Goal: Task Accomplishment & Management: Use online tool/utility

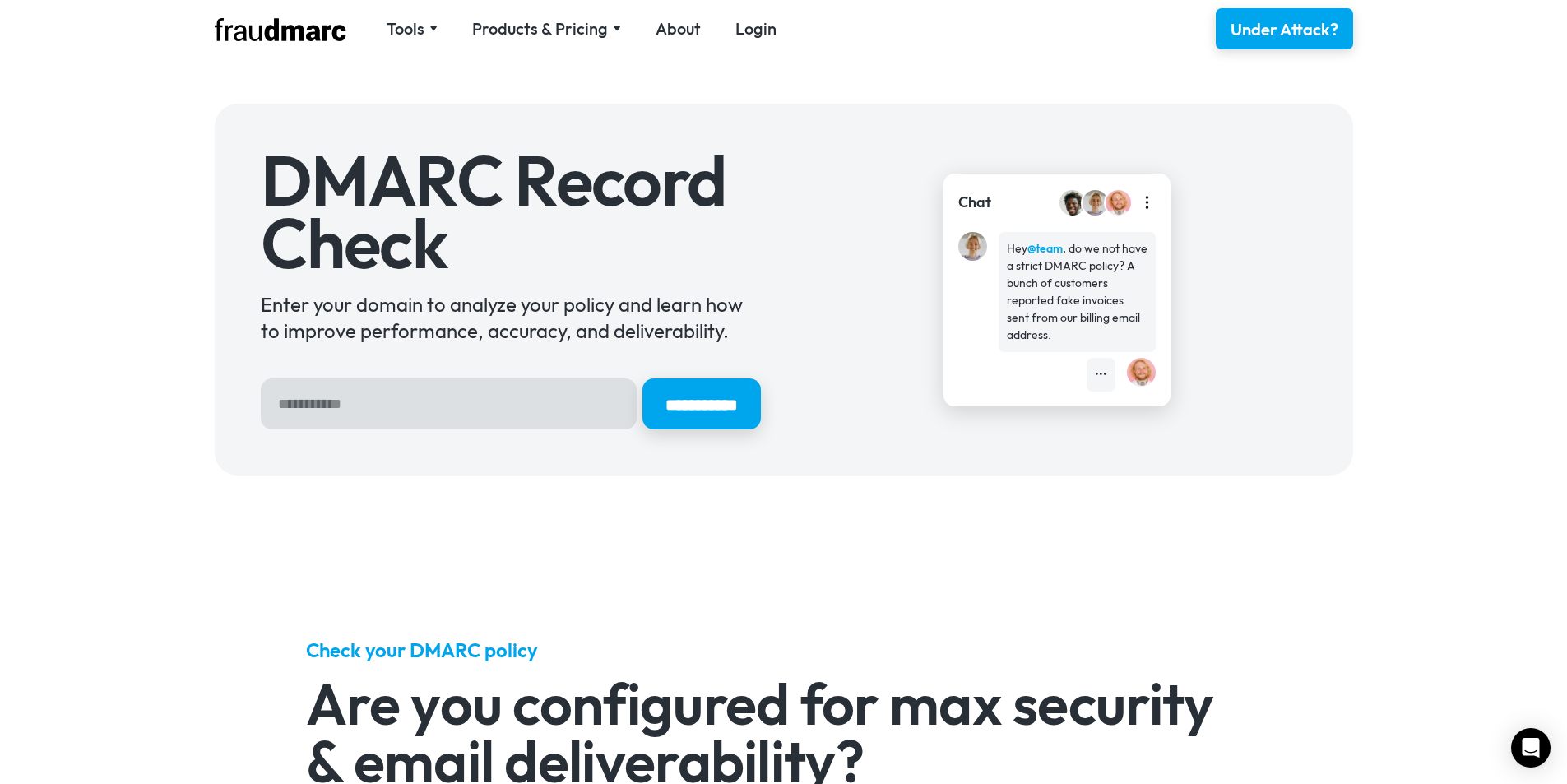
click at [401, 395] on input "Hero Sign Up Form" at bounding box center [448, 403] width 376 height 51
type input "*******"
click at [642, 378] on input "**********" at bounding box center [701, 403] width 118 height 51
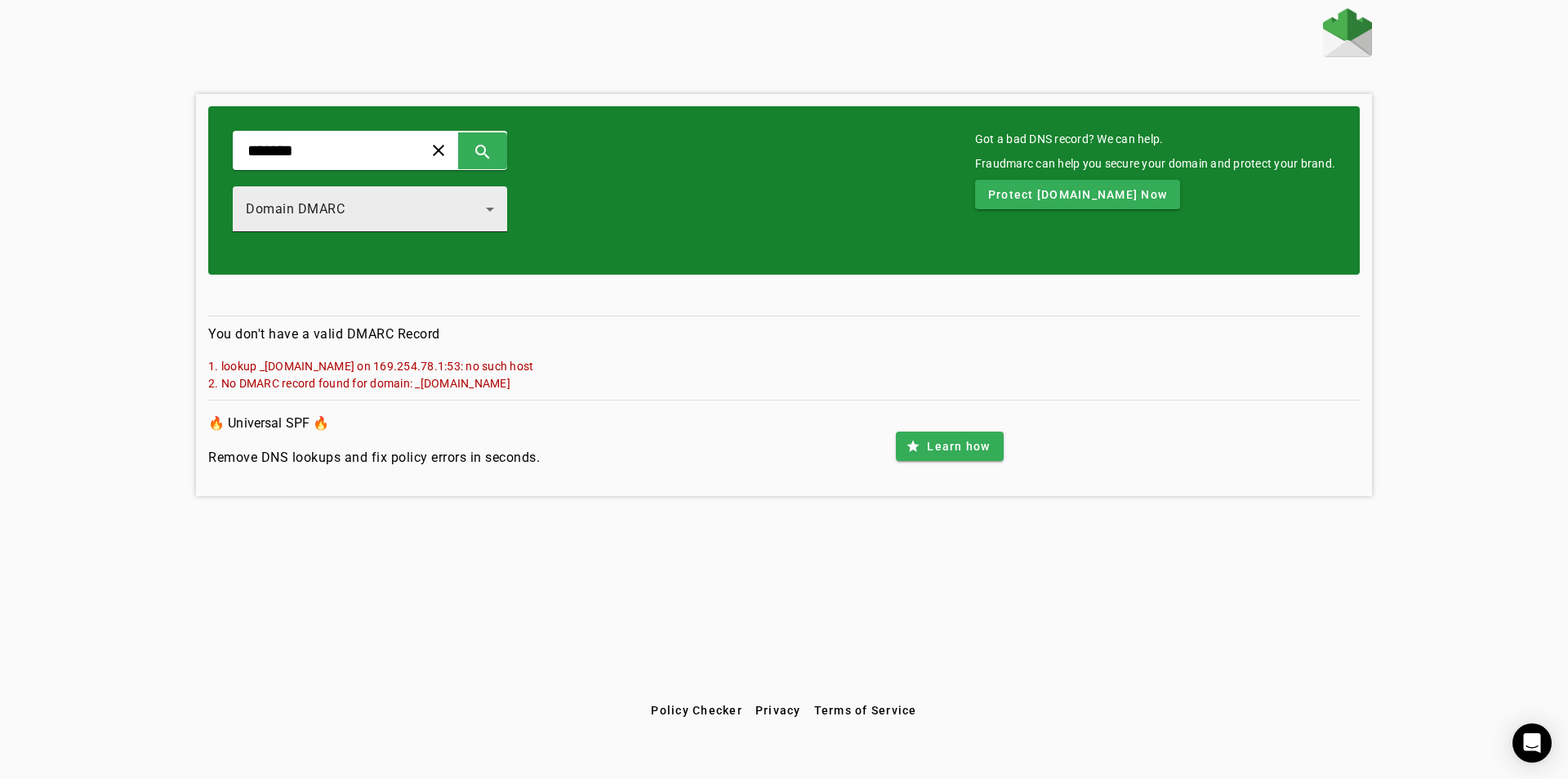
click at [420, 204] on div "Domain DMARC" at bounding box center [366, 209] width 240 height 19
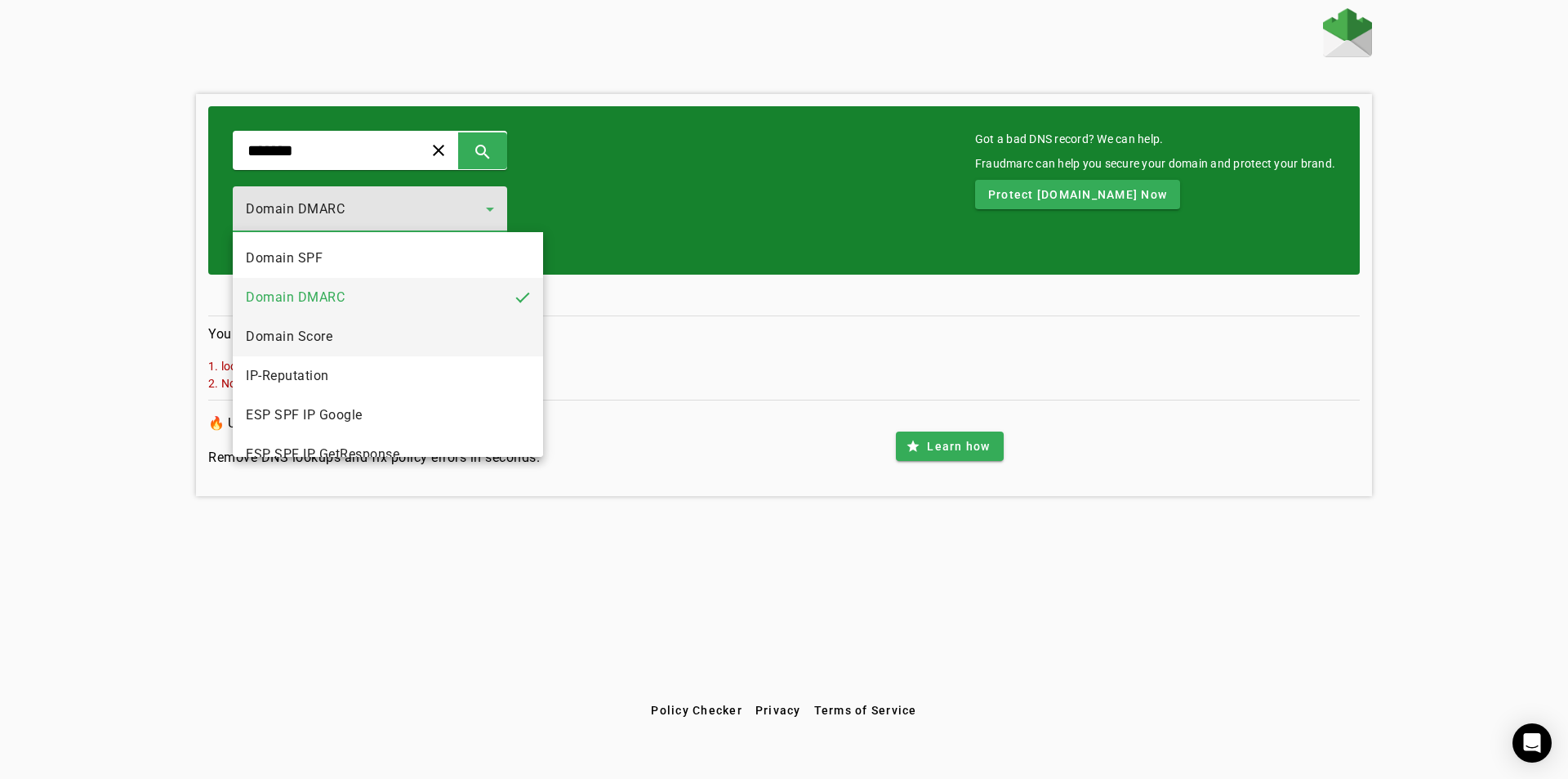
click at [334, 339] on mat-option "Domain Score" at bounding box center [387, 337] width 310 height 39
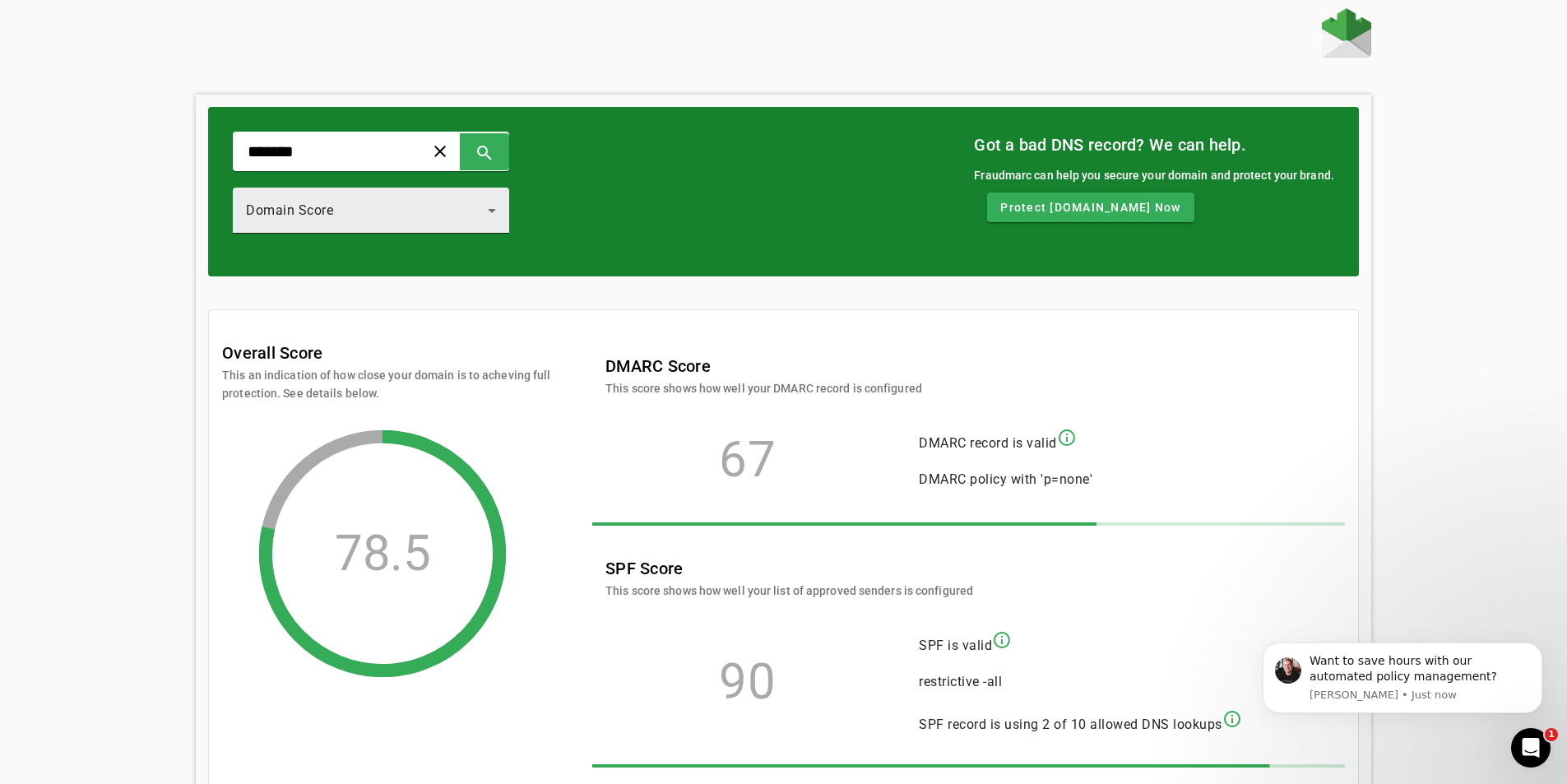
click at [351, 193] on div "Domain Score" at bounding box center [371, 210] width 250 height 46
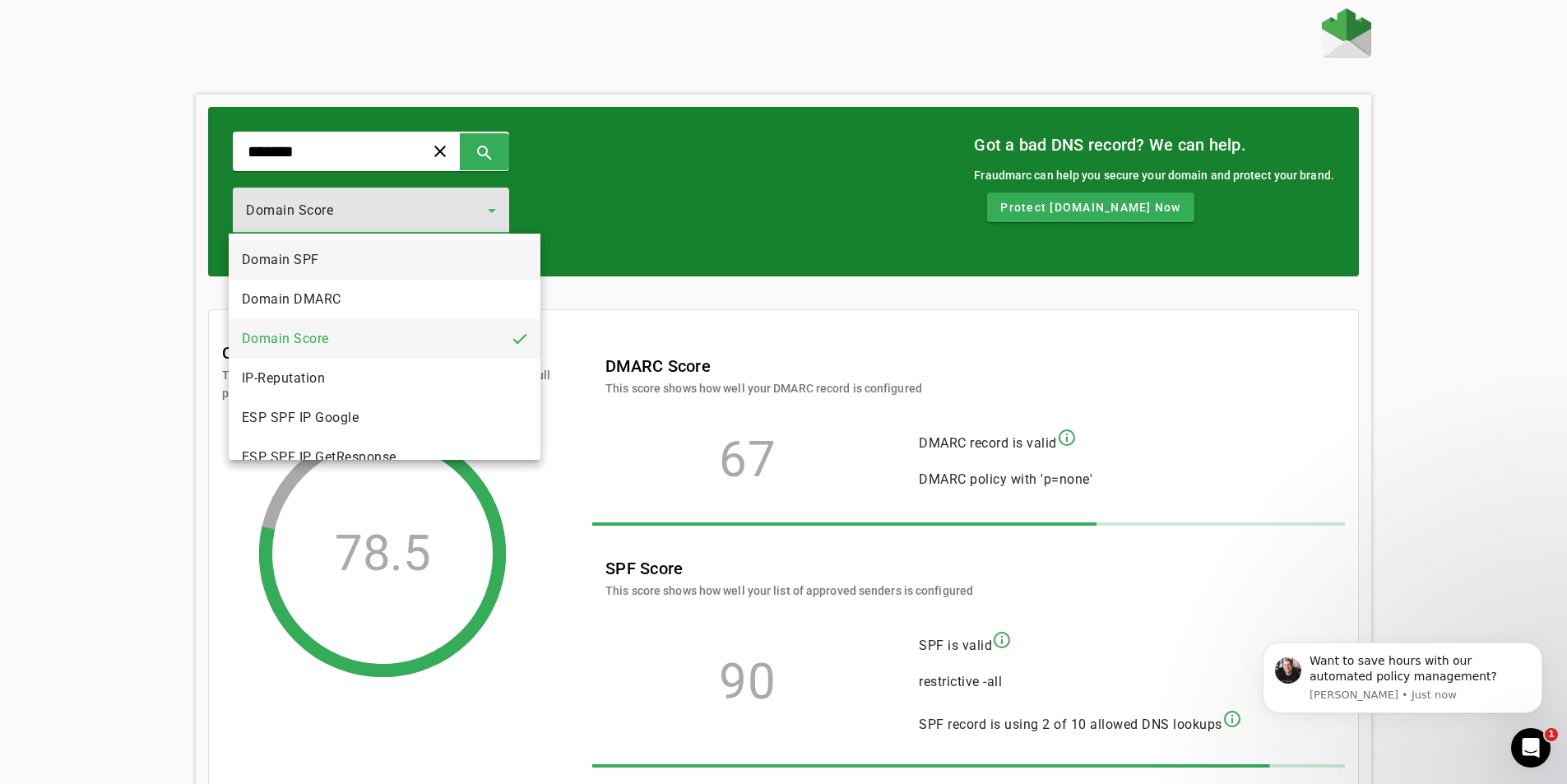
click at [331, 251] on mat-option "Domain SPF" at bounding box center [385, 260] width 313 height 39
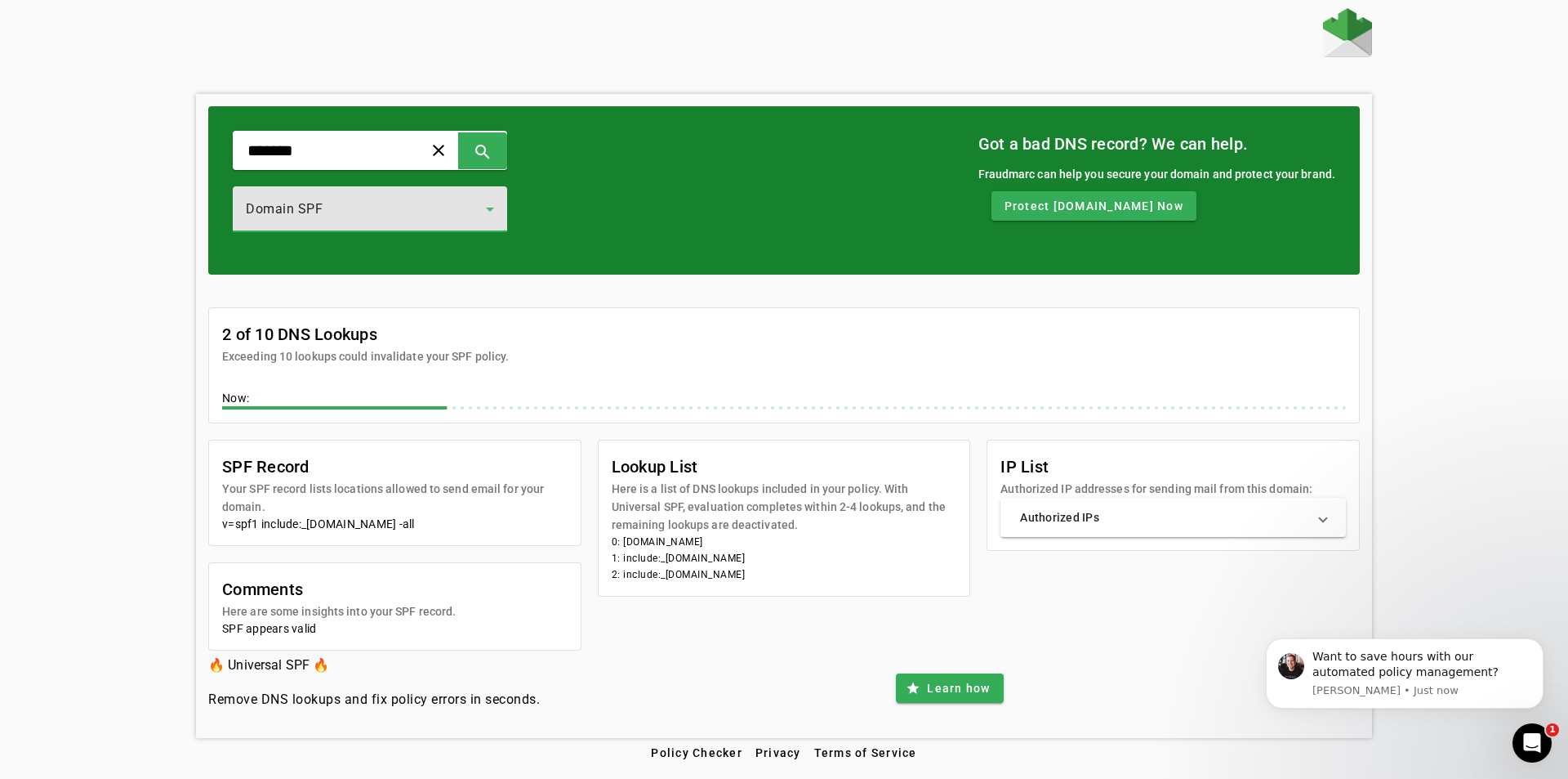
click at [394, 206] on div "Domain SPF" at bounding box center [366, 209] width 240 height 19
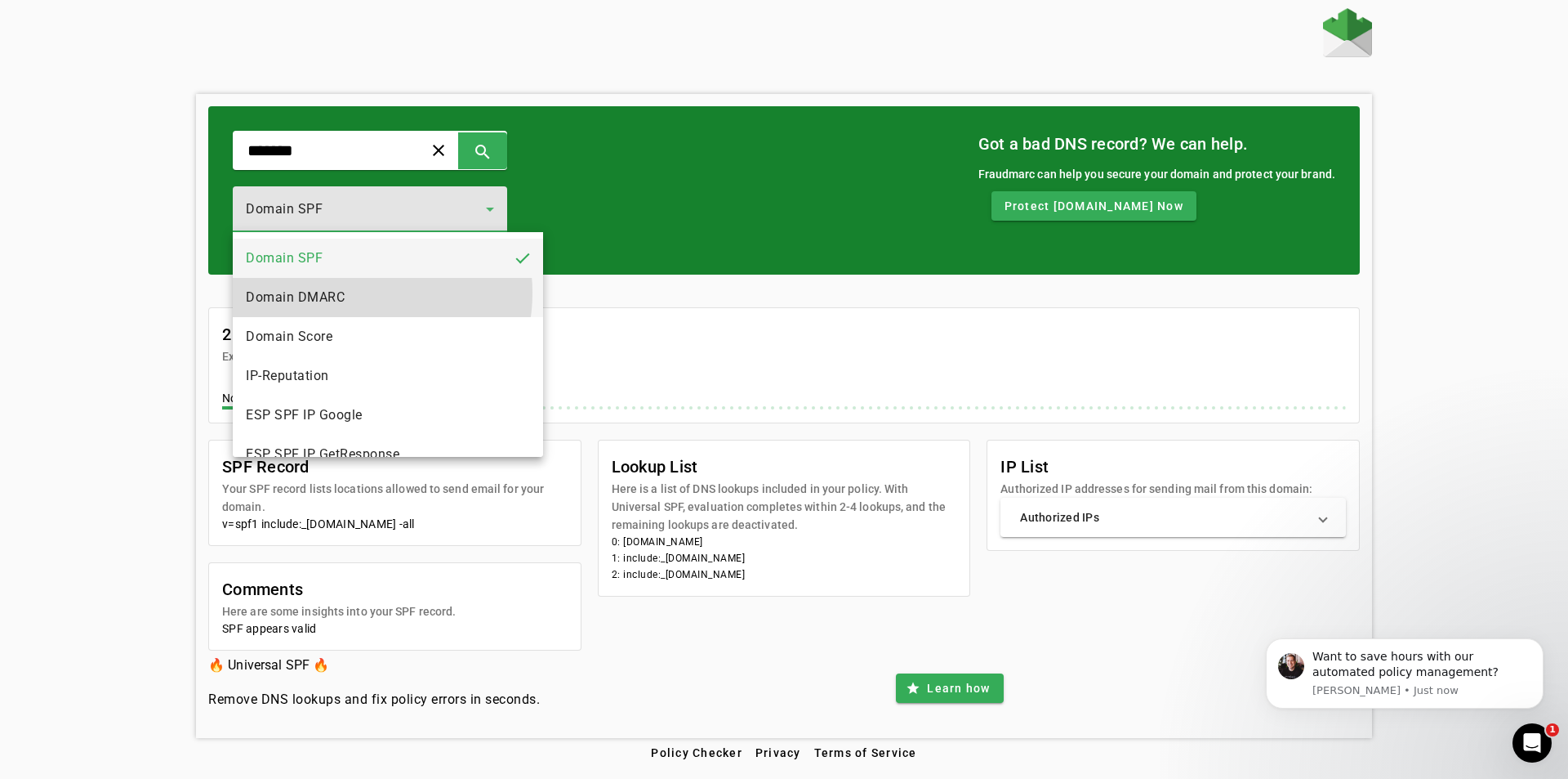
click at [353, 293] on mat-option "Domain DMARC" at bounding box center [387, 297] width 310 height 39
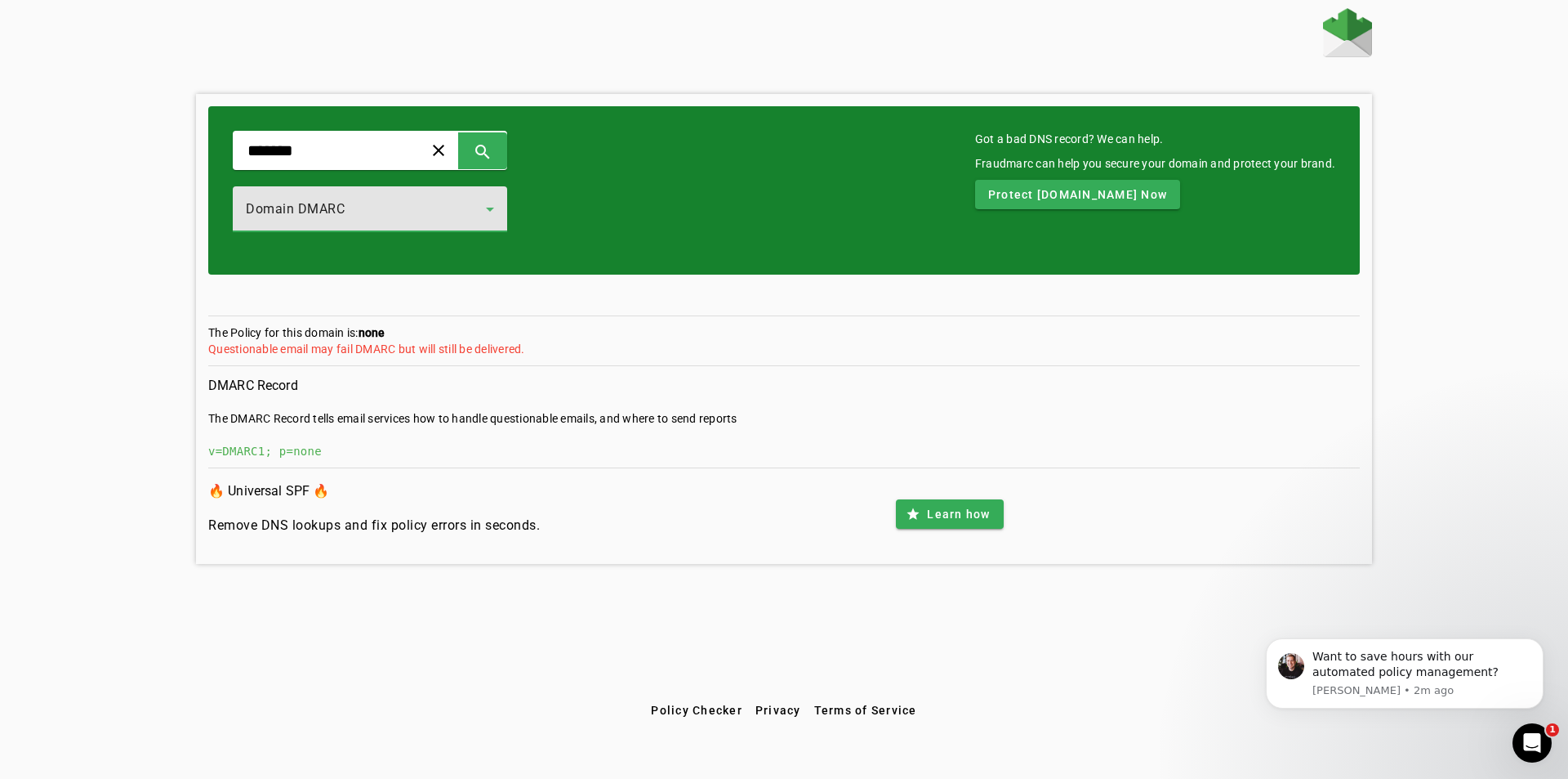
click at [385, 207] on div "Domain DMARC" at bounding box center [366, 209] width 240 height 19
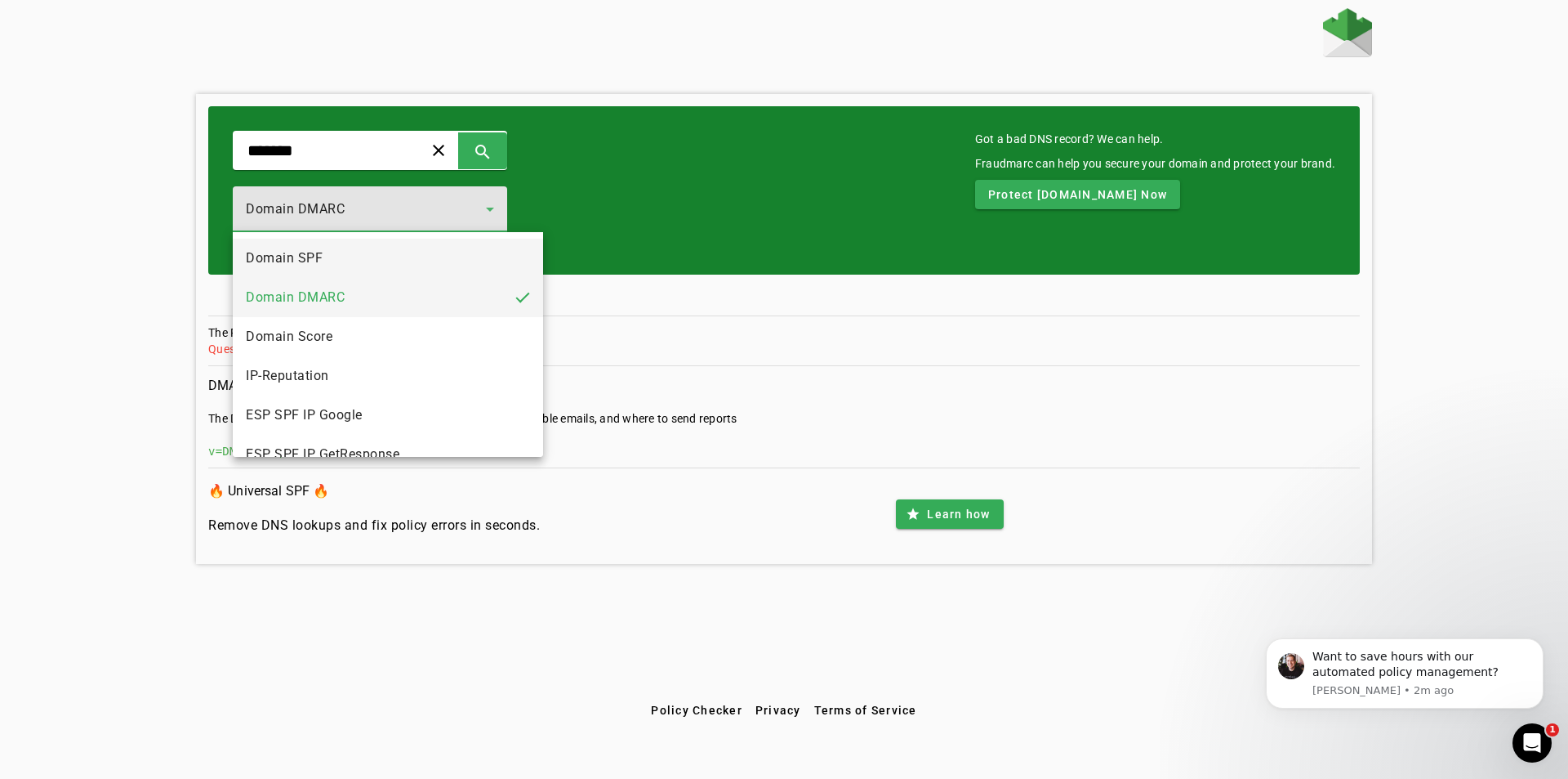
click at [335, 266] on mat-option "Domain SPF" at bounding box center [387, 258] width 310 height 39
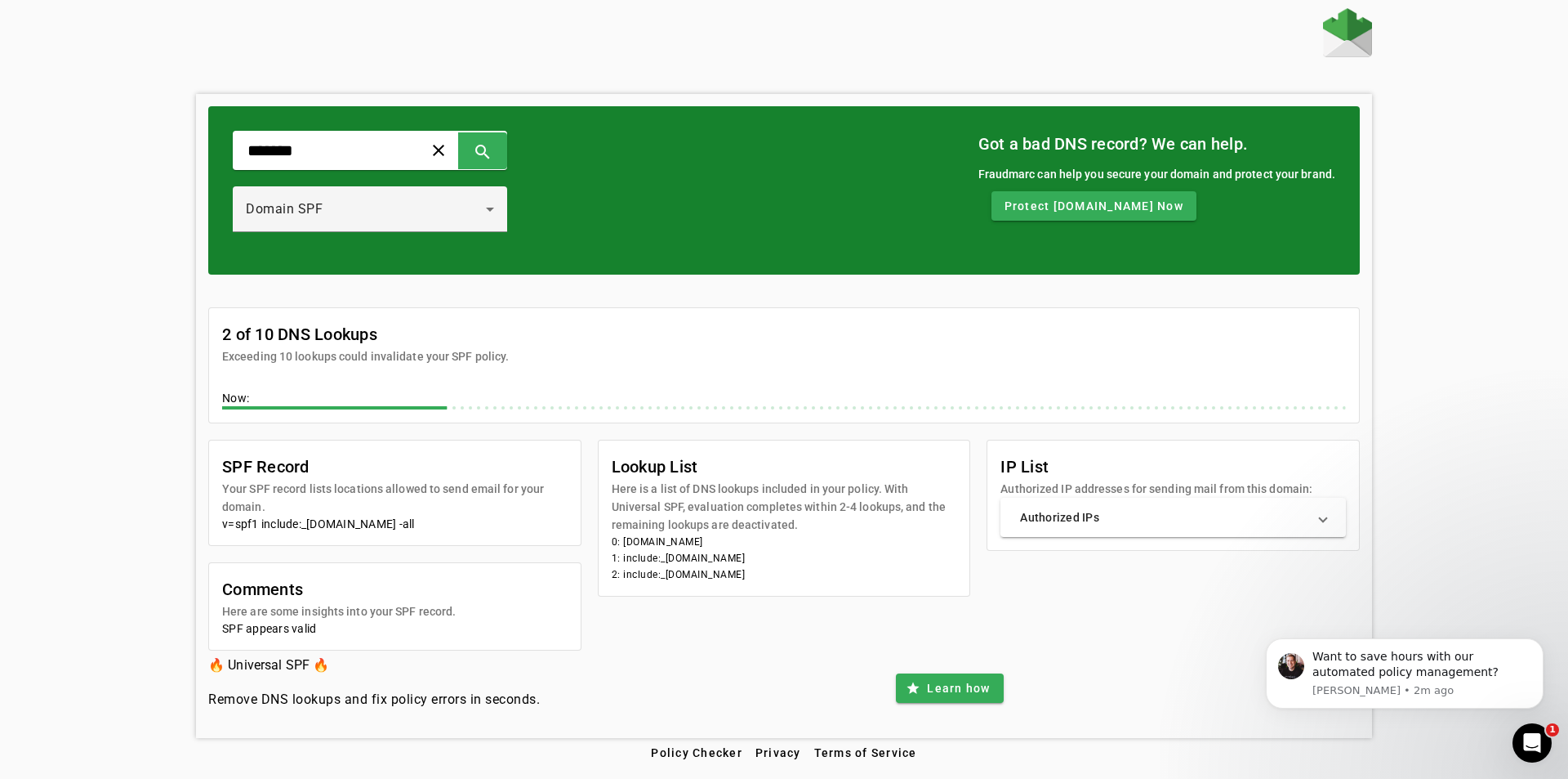
drag, startPoint x: 757, startPoint y: 575, endPoint x: 612, endPoint y: 557, distance: 146.1
click at [612, 557] on mat-card-content "0: west.ad 1: include:_spf.protonmail.ch 2: include:_spf2.protonmail.ch" at bounding box center [784, 564] width 372 height 62
copy mat-card-content "1: include:_spf.protonmail.ch 2: include:_spf2.protonmail.ch"
click at [331, 210] on div "Domain SPF" at bounding box center [366, 209] width 240 height 19
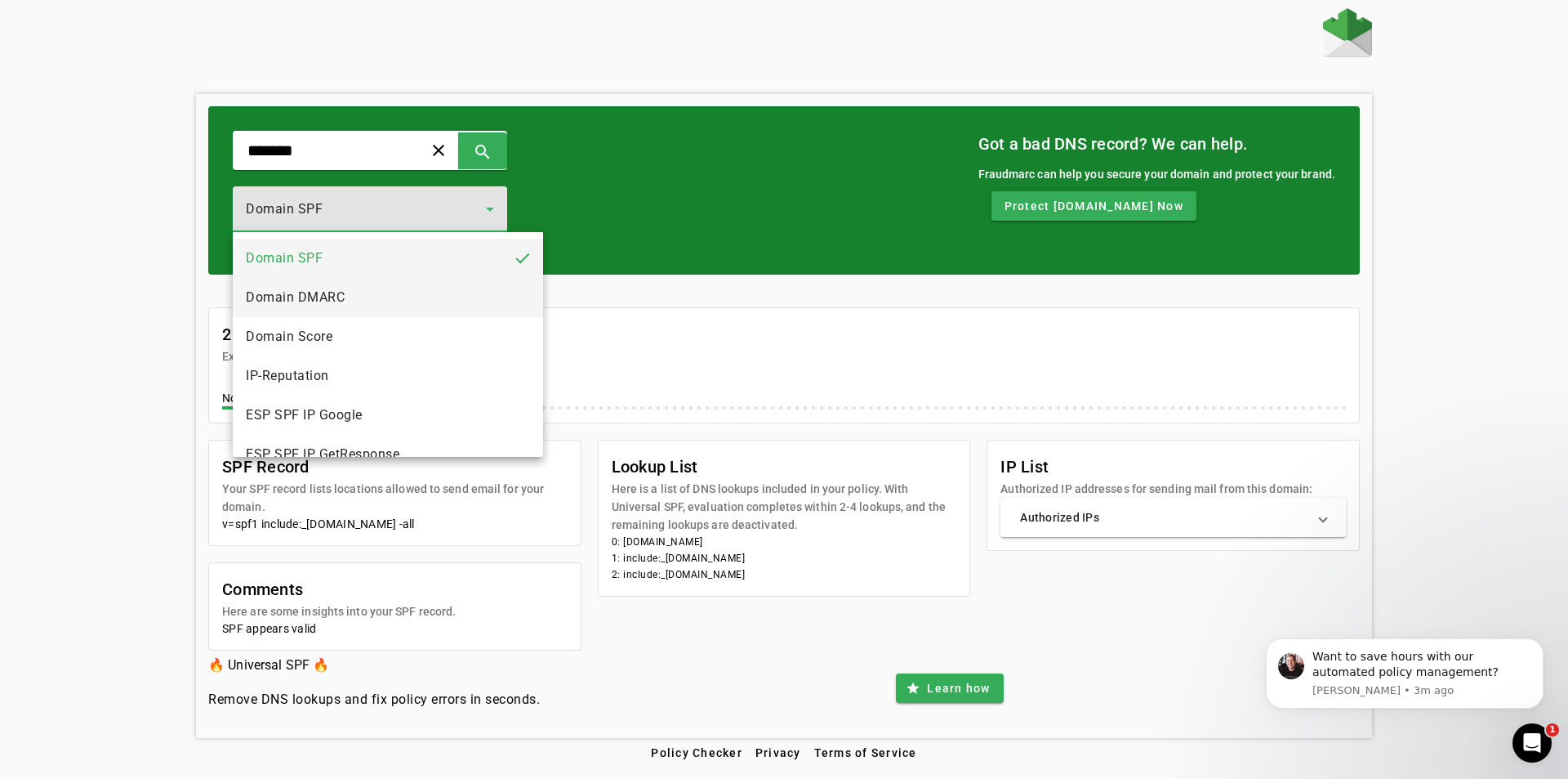
click at [315, 302] on span "Domain DMARC" at bounding box center [295, 297] width 99 height 19
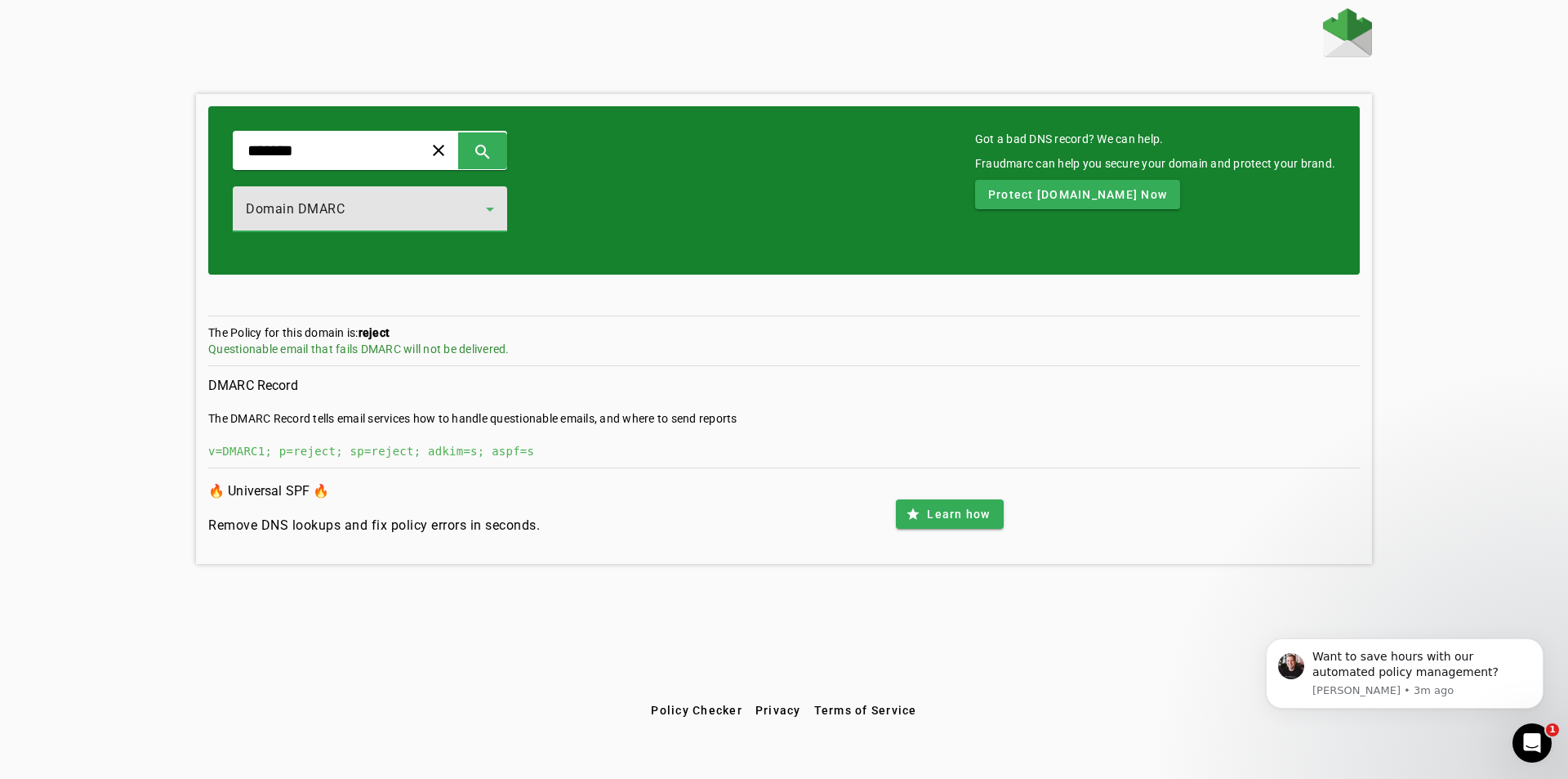
click at [385, 456] on div "v=DMARC1; p=reject; sp=reject; adkim=s; aspf=s" at bounding box center [784, 451] width 1151 height 16
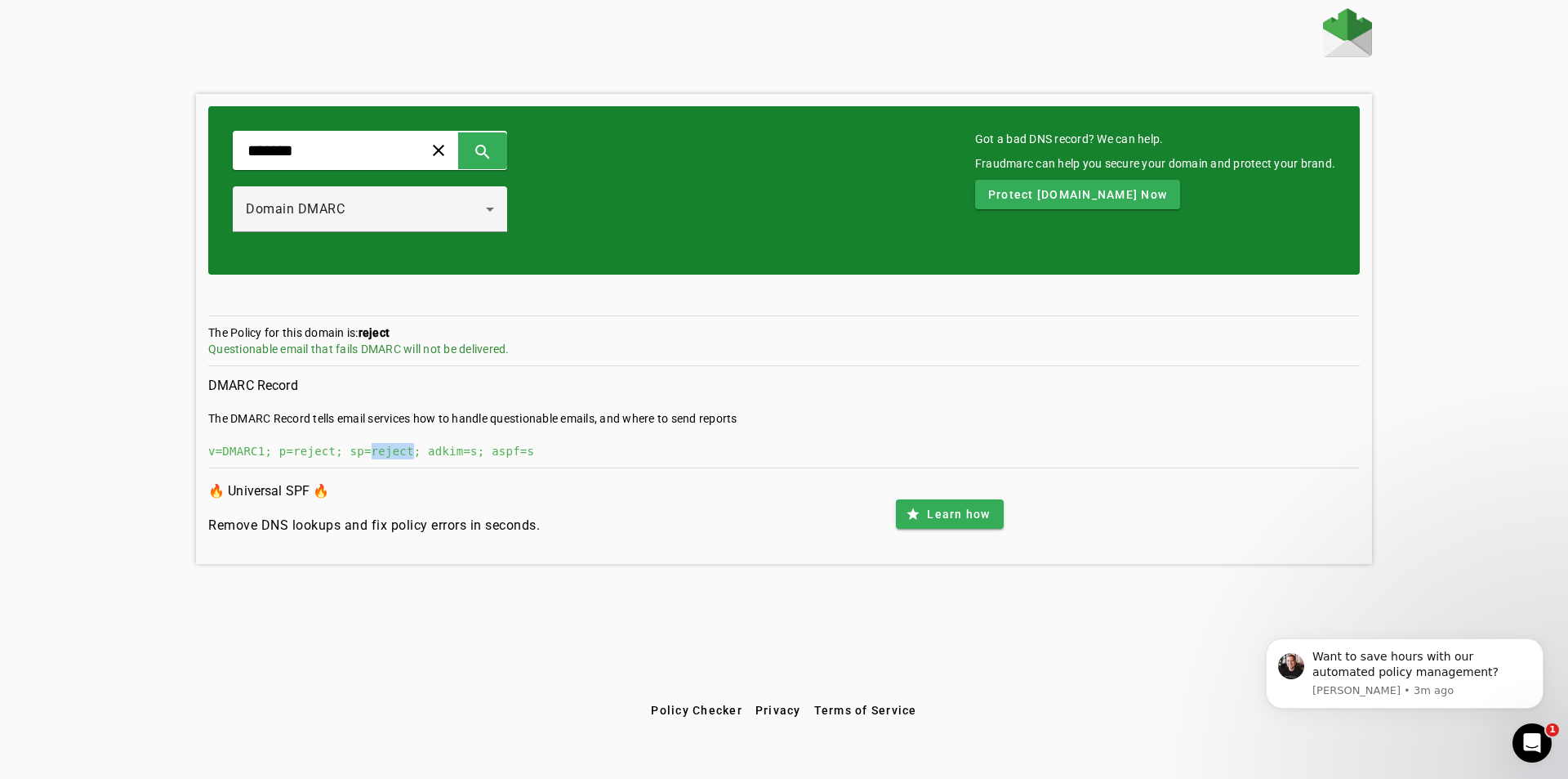
click at [385, 456] on div "v=DMARC1; p=reject; sp=reject; adkim=s; aspf=s" at bounding box center [784, 451] width 1151 height 16
copy div "v=DMARC1; p=reject; sp=reject; adkim=s; aspf=s"
click at [381, 200] on div "Domain DMARC" at bounding box center [366, 209] width 240 height 19
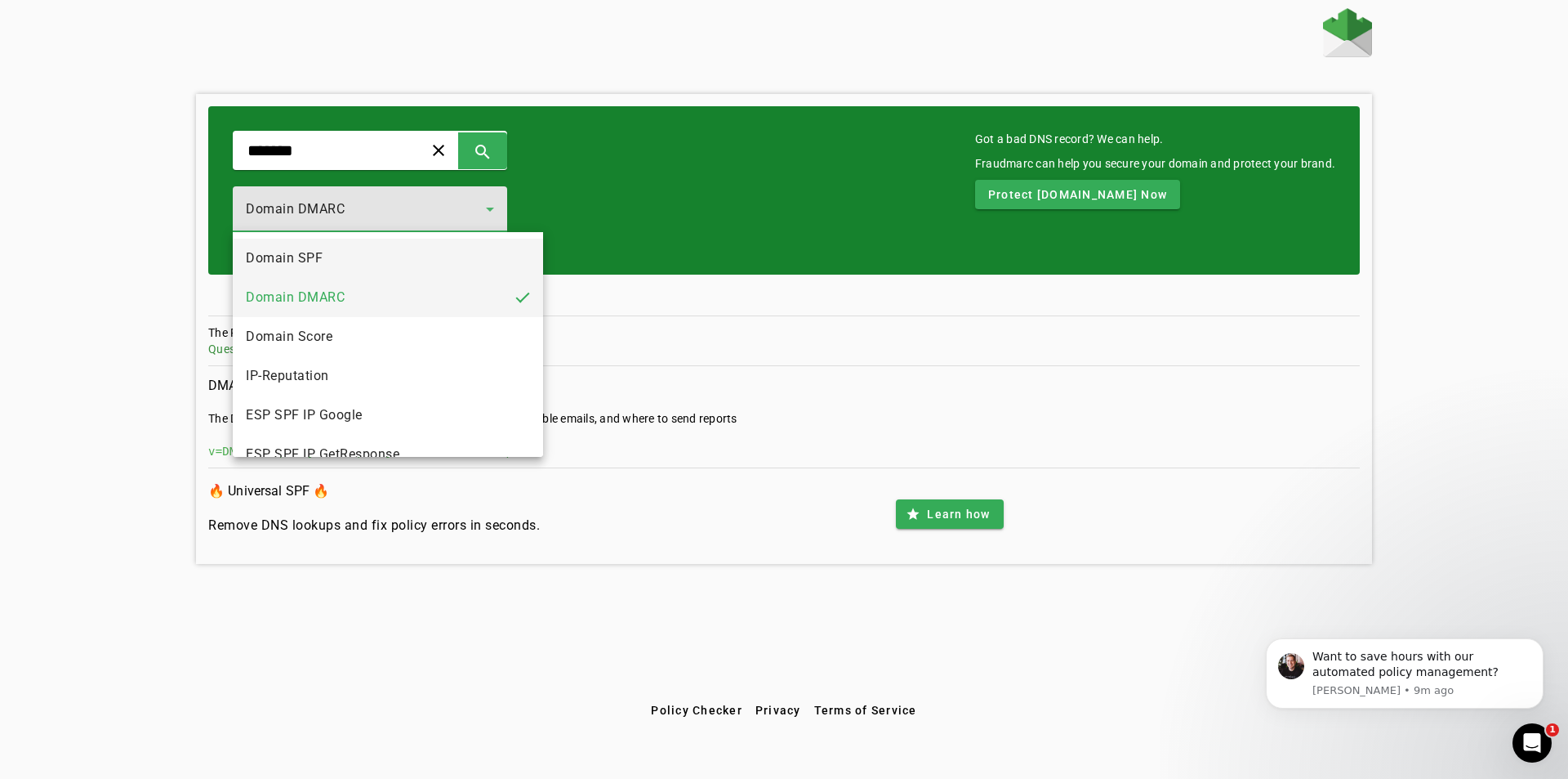
click at [336, 249] on mat-option "Domain SPF" at bounding box center [387, 258] width 310 height 39
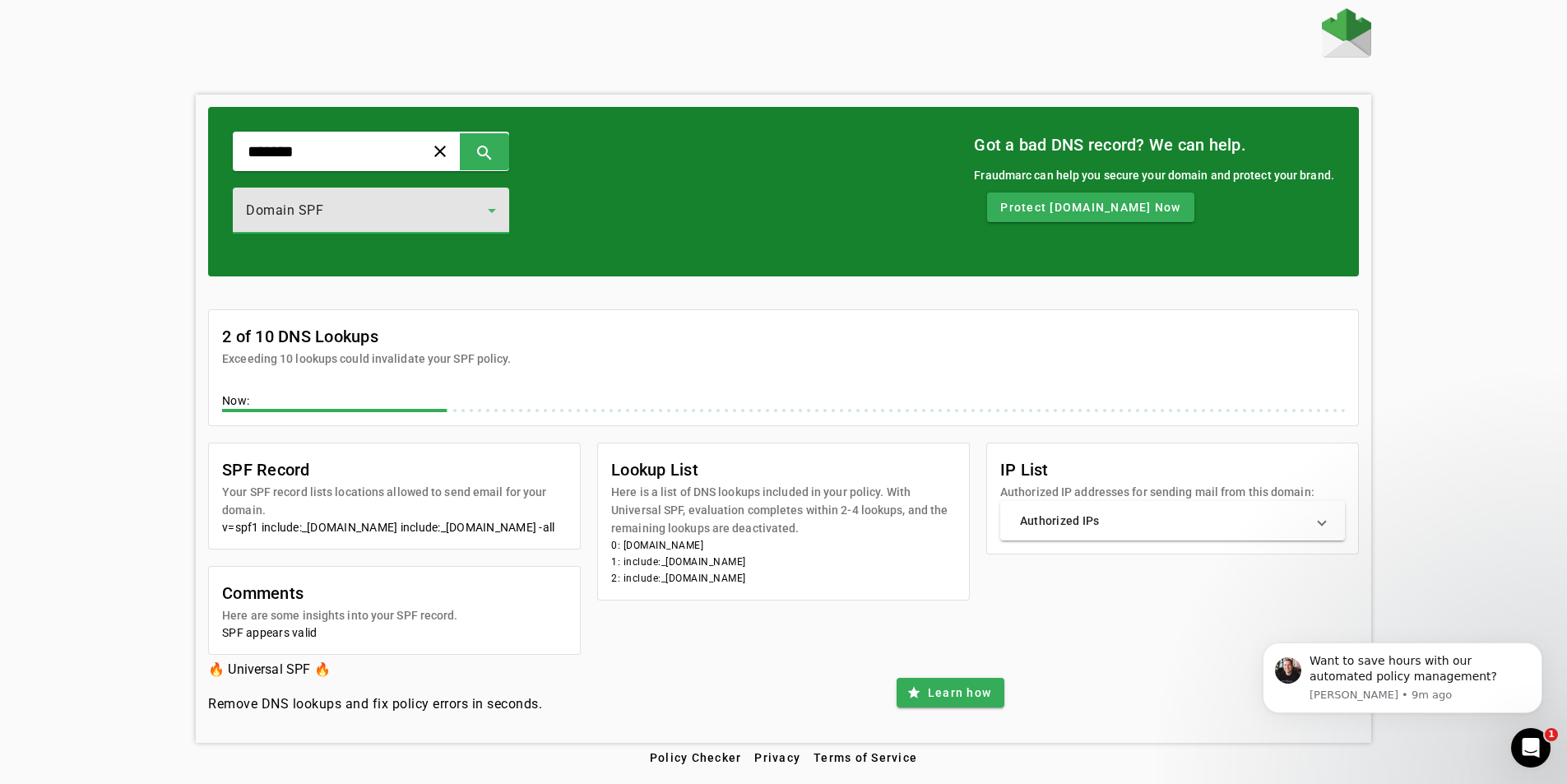
click at [316, 212] on span "Domain SPF" at bounding box center [284, 210] width 77 height 15
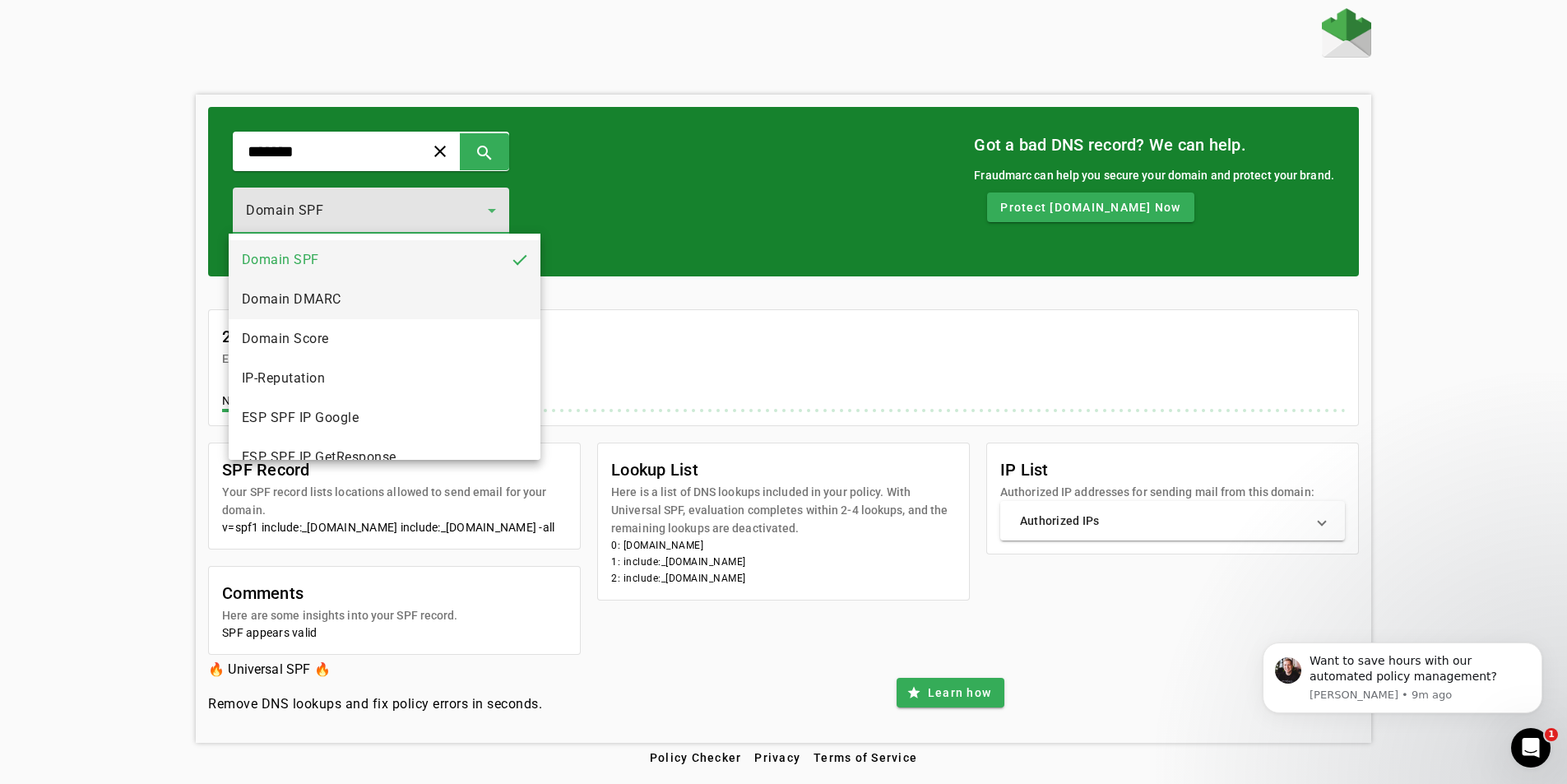
click at [307, 300] on span "Domain DMARC" at bounding box center [291, 299] width 100 height 20
